Goal: Information Seeking & Learning: Learn about a topic

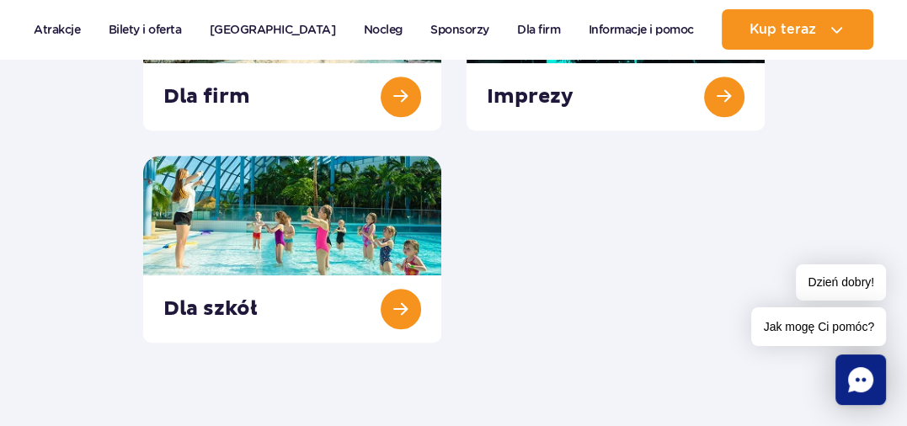
scroll to position [758, 0]
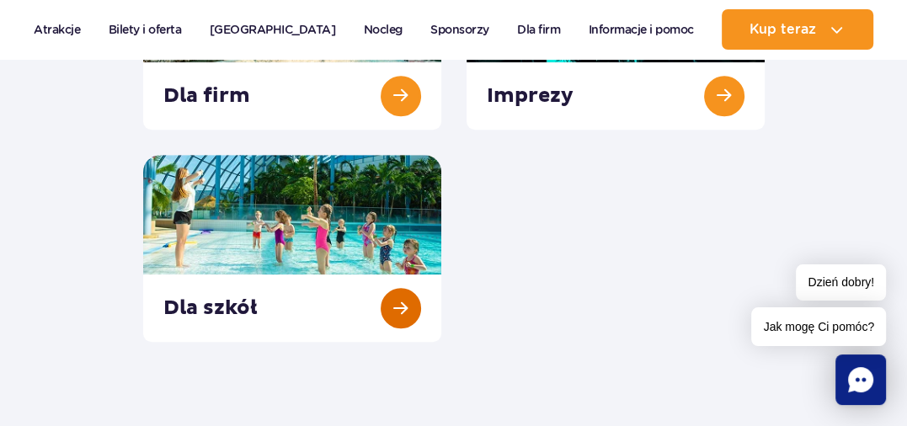
click at [385, 248] on link at bounding box center [292, 249] width 298 height 188
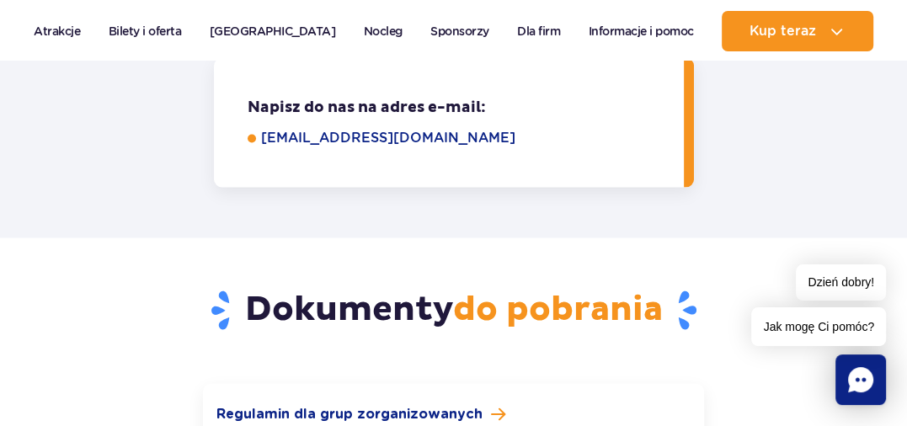
scroll to position [2526, 0]
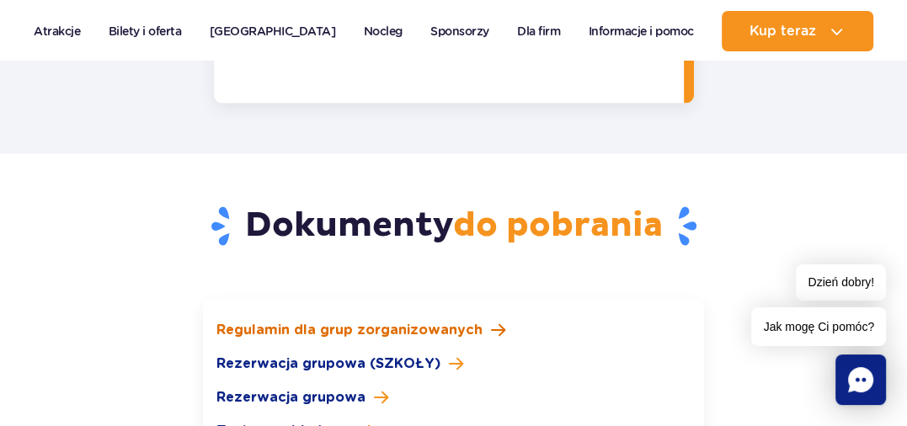
click at [398, 320] on span "Regulamin dla grup zorganizowanych" at bounding box center [349, 330] width 266 height 20
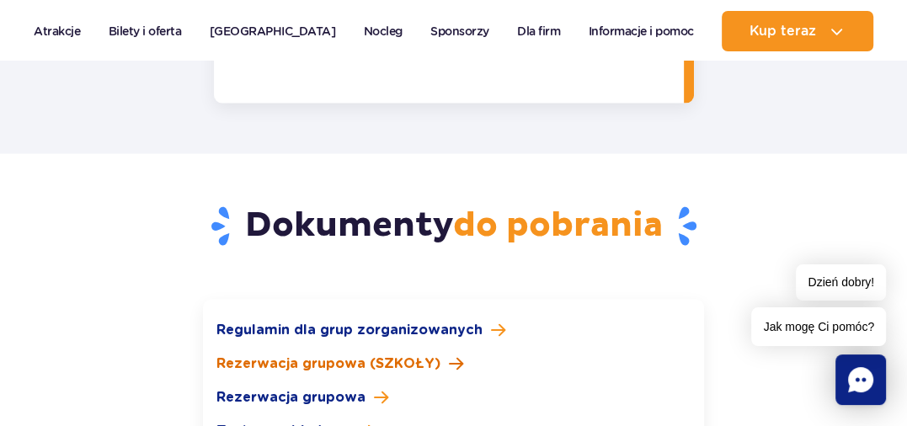
click at [419, 354] on span "Rezerwacja grupowa (SZKOŁY)" at bounding box center [328, 364] width 224 height 20
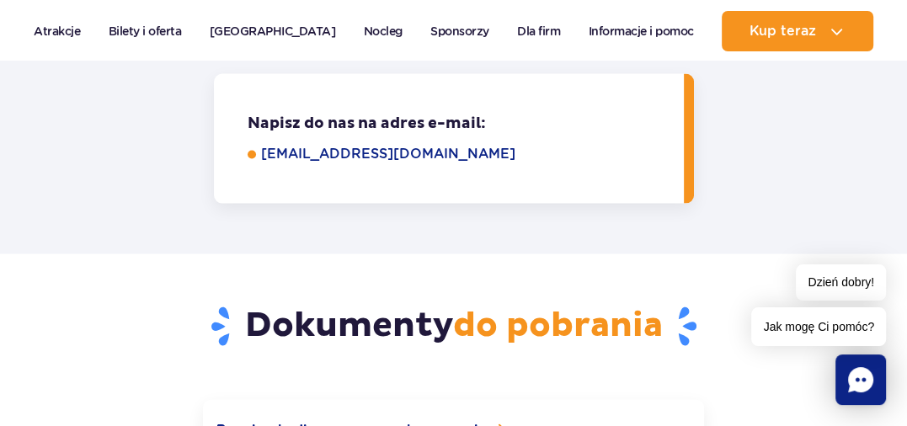
scroll to position [2358, 0]
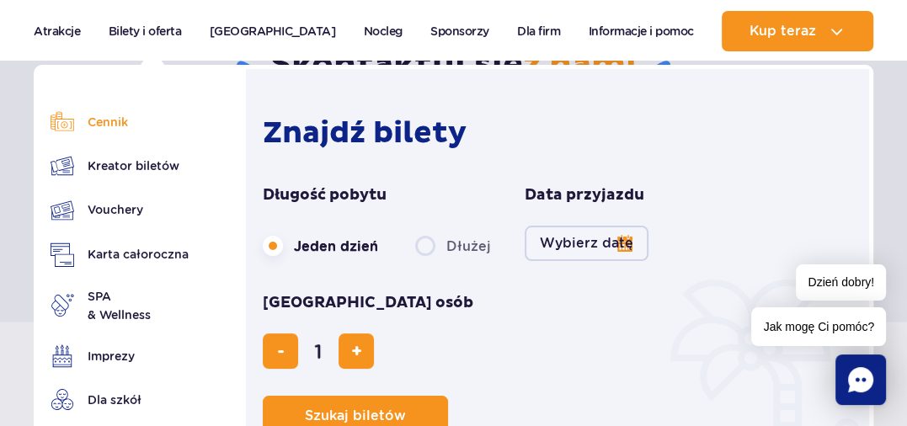
click at [114, 123] on link "Cennik" at bounding box center [120, 122] width 138 height 24
click at [163, 32] on link "Bilety i oferta" at bounding box center [145, 31] width 73 height 40
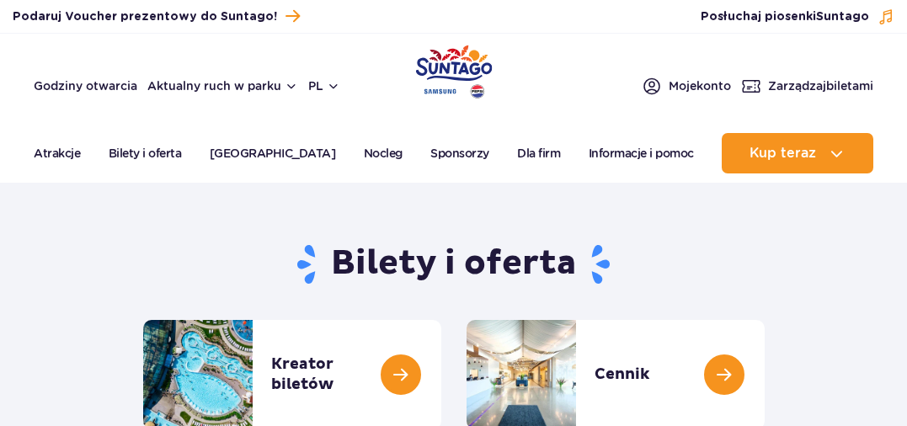
scroll to position [168, 0]
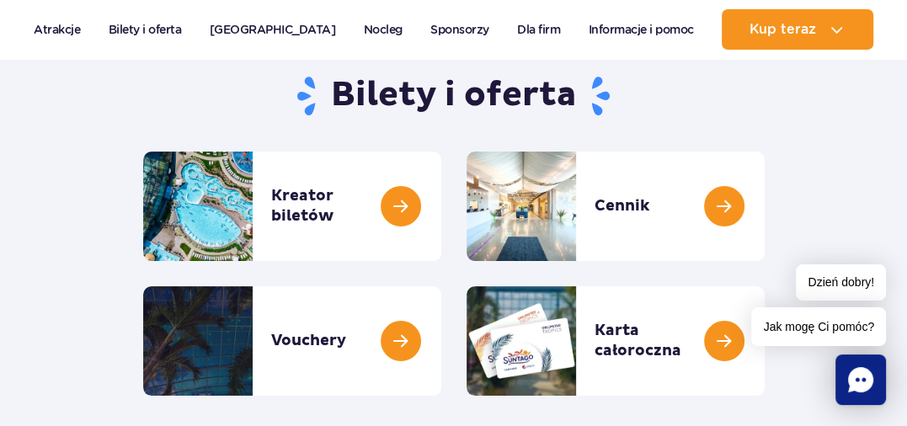
scroll to position [0, 0]
click at [765, 204] on link at bounding box center [765, 206] width 0 height 109
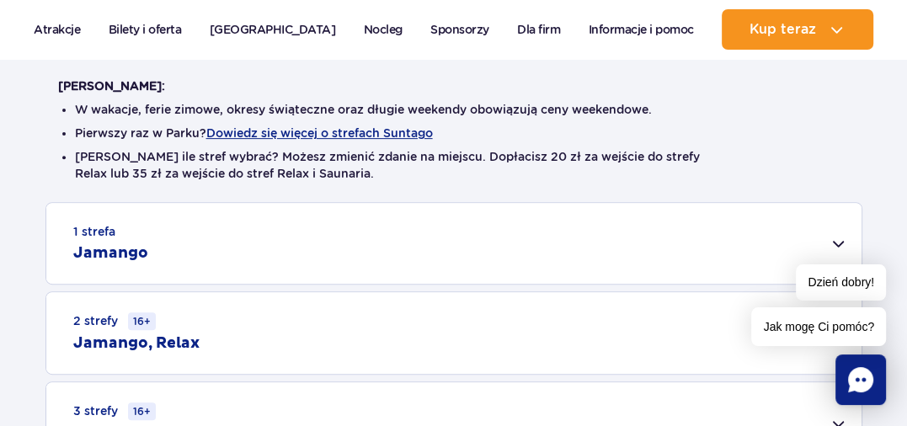
scroll to position [505, 0]
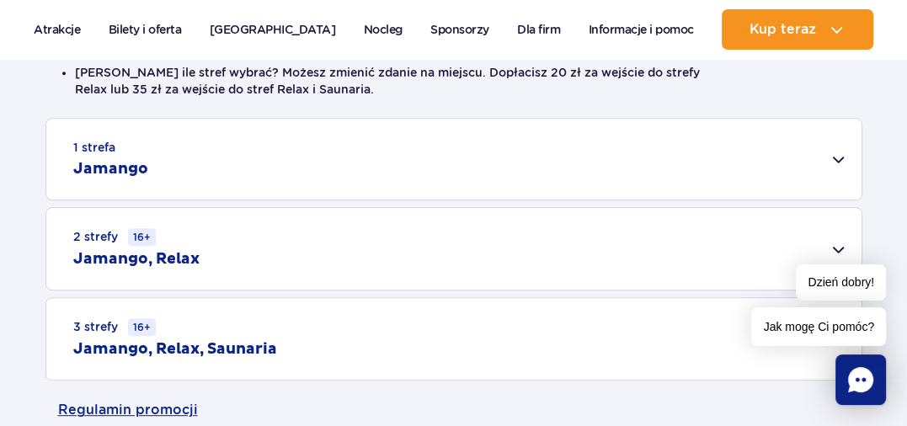
click at [832, 161] on div "1 strefa Jamango" at bounding box center [453, 159] width 815 height 81
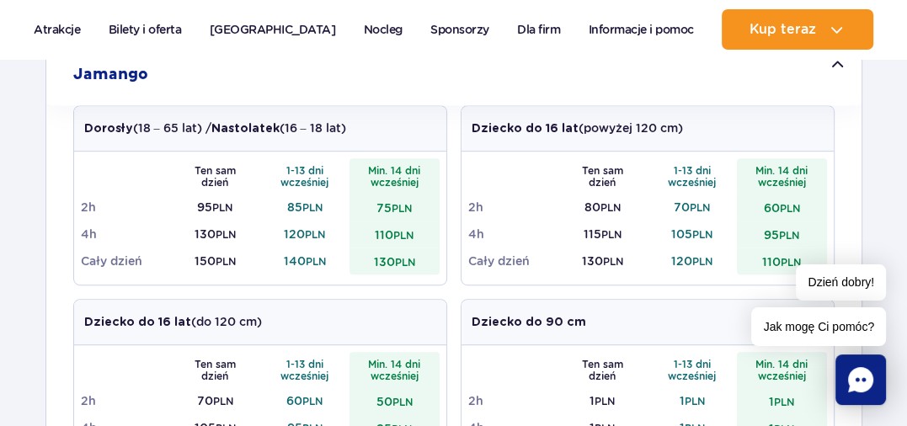
scroll to position [589, 0]
